Goal: Information Seeking & Learning: Learn about a topic

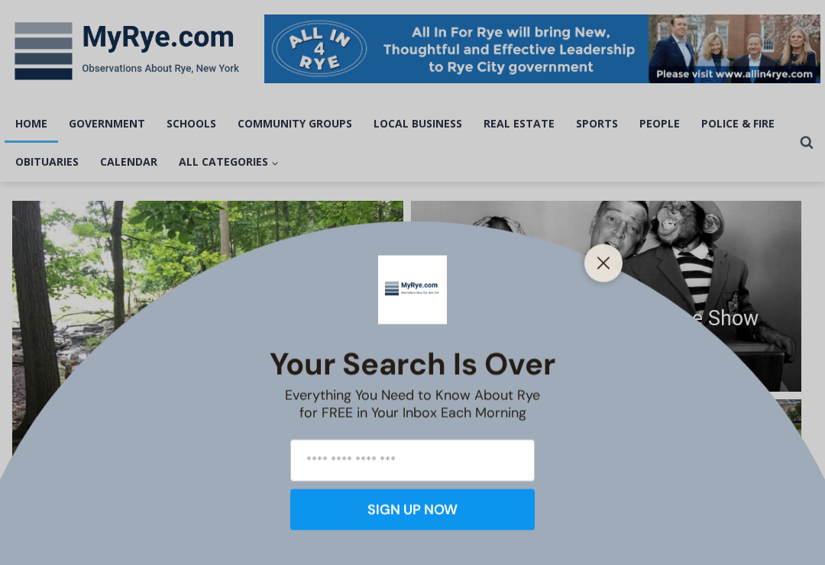
scroll to position [226, 0]
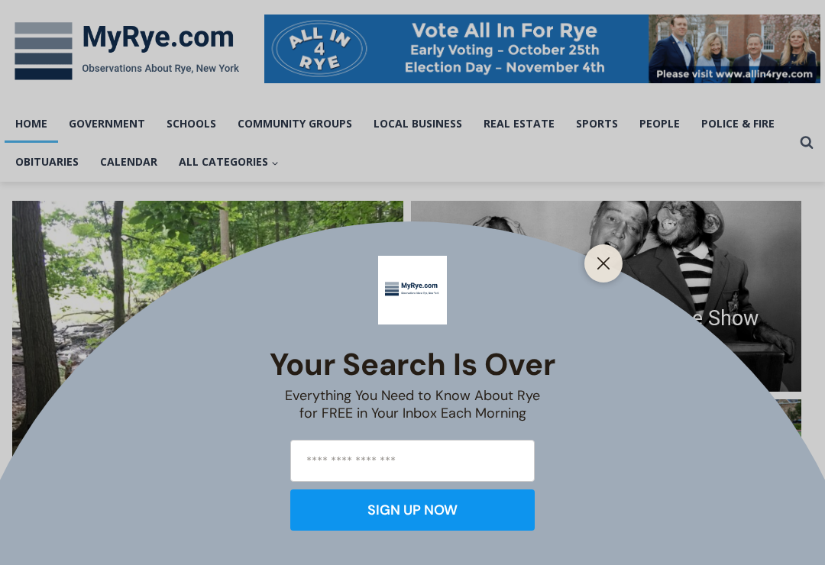
click at [609, 274] on button "Close" at bounding box center [603, 263] width 21 height 21
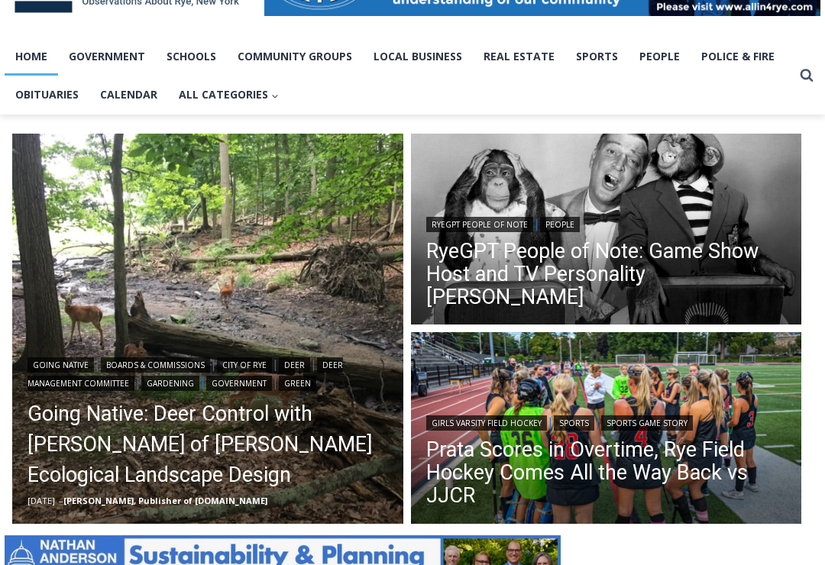
scroll to position [293, 0]
click at [654, 205] on img "Read More RyeGPT People of Note: Game Show Host and TV Personality Garry Moore" at bounding box center [606, 232] width 391 height 196
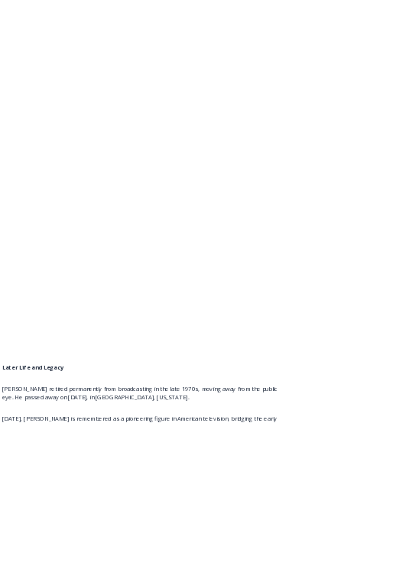
scroll to position [2061, 0]
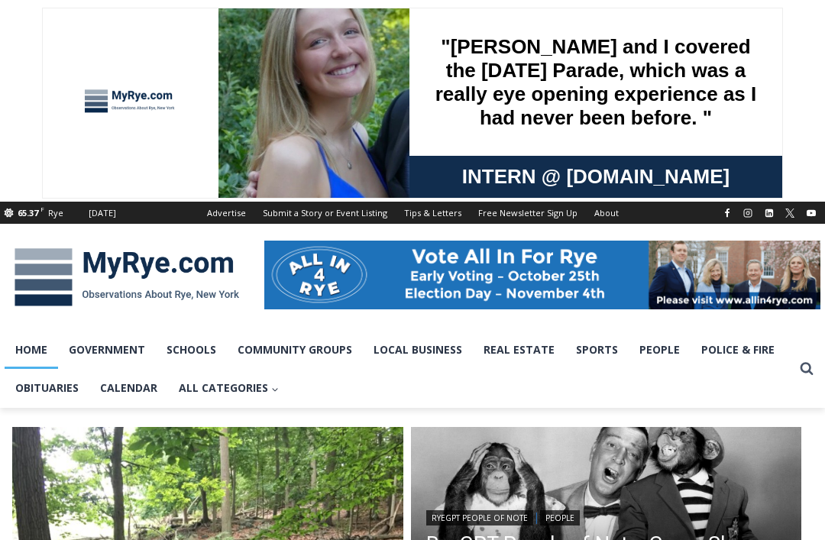
click at [45, 190] on div ""[PERSON_NAME] and I covered the [DATE] Parade, which was a really eye opening …" at bounding box center [412, 102] width 739 height 189
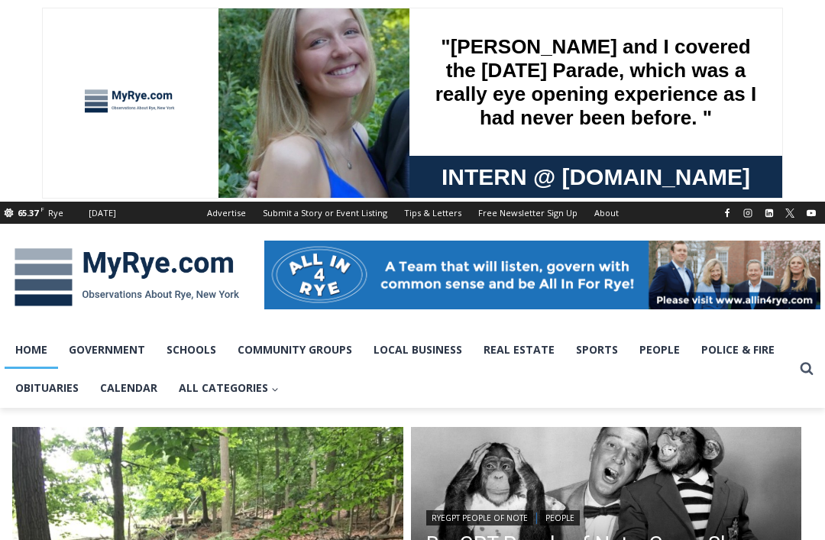
click at [40, 392] on link "Obituaries" at bounding box center [47, 388] width 85 height 38
